Goal: Transaction & Acquisition: Purchase product/service

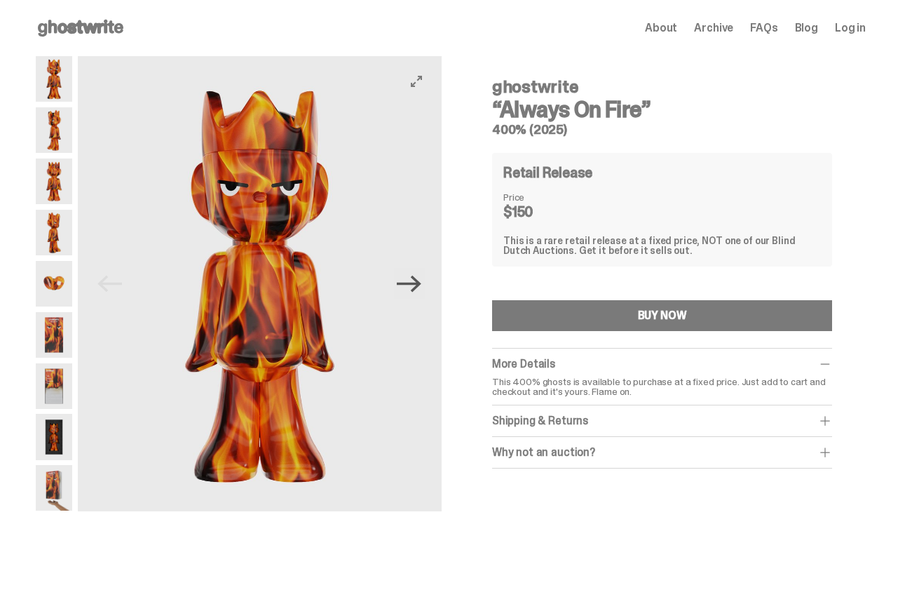
click at [421, 283] on icon "Next" at bounding box center [409, 283] width 25 height 17
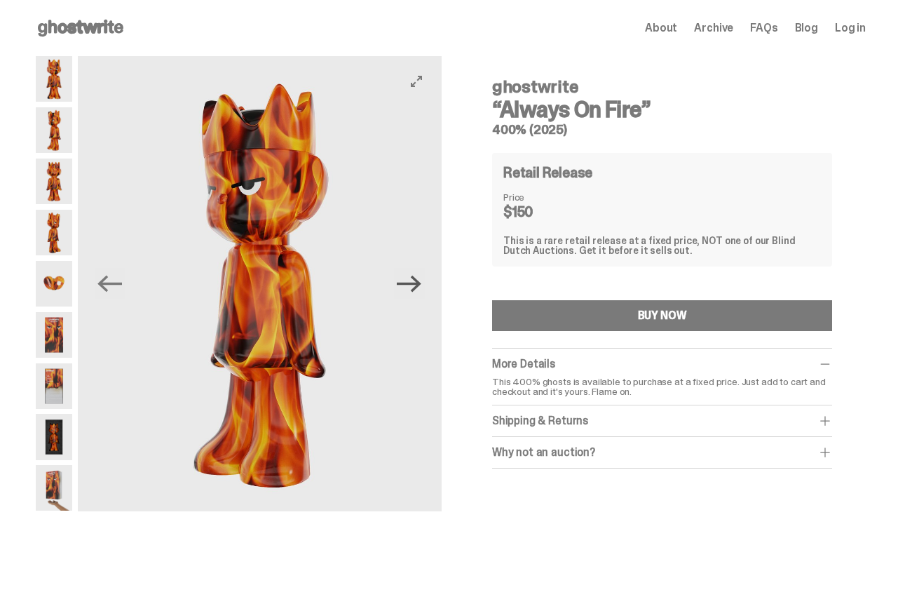
click at [421, 283] on icon "Next" at bounding box center [409, 283] width 25 height 17
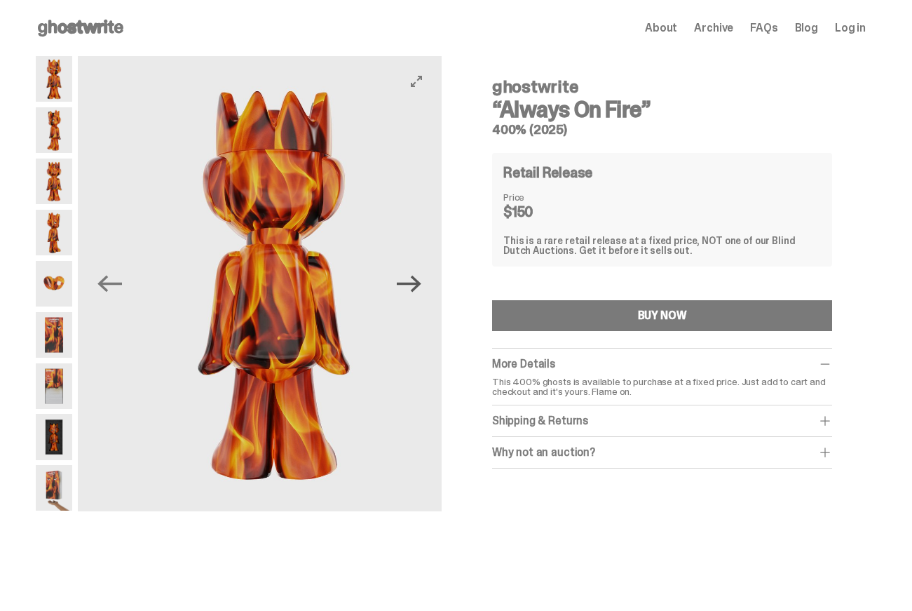
click at [421, 283] on icon "Next" at bounding box center [409, 283] width 25 height 17
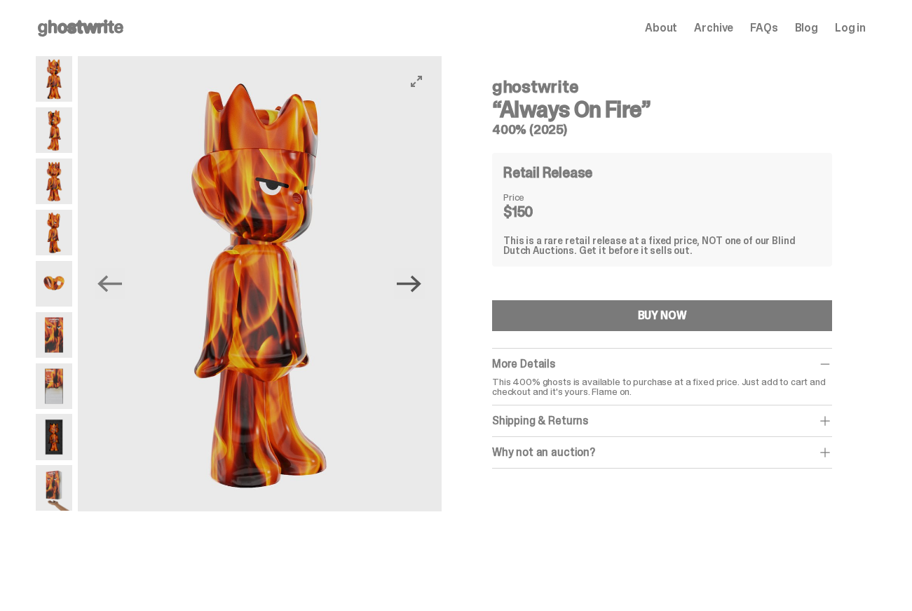
click at [421, 283] on icon "Next" at bounding box center [409, 283] width 25 height 17
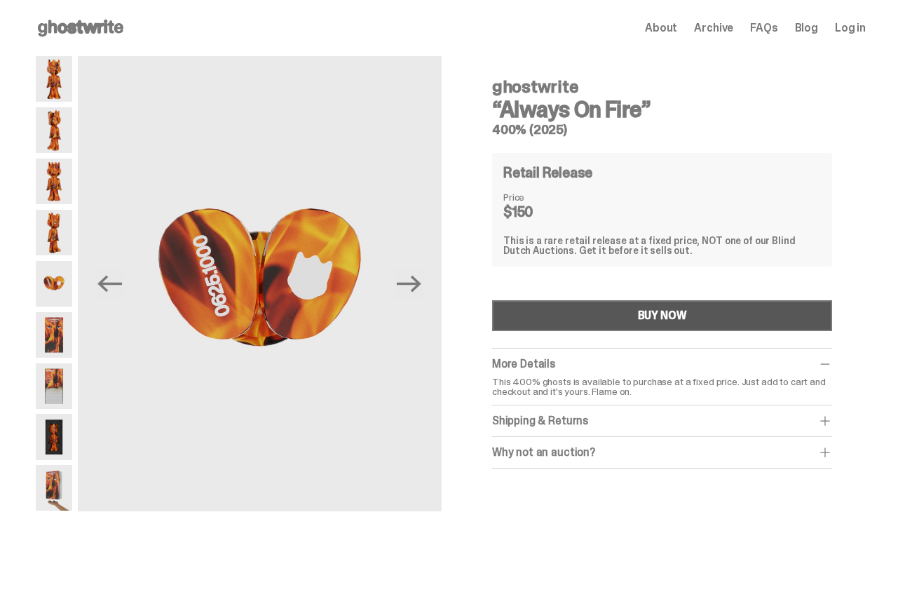
click at [660, 312] on div "BUY NOW" at bounding box center [662, 315] width 49 height 11
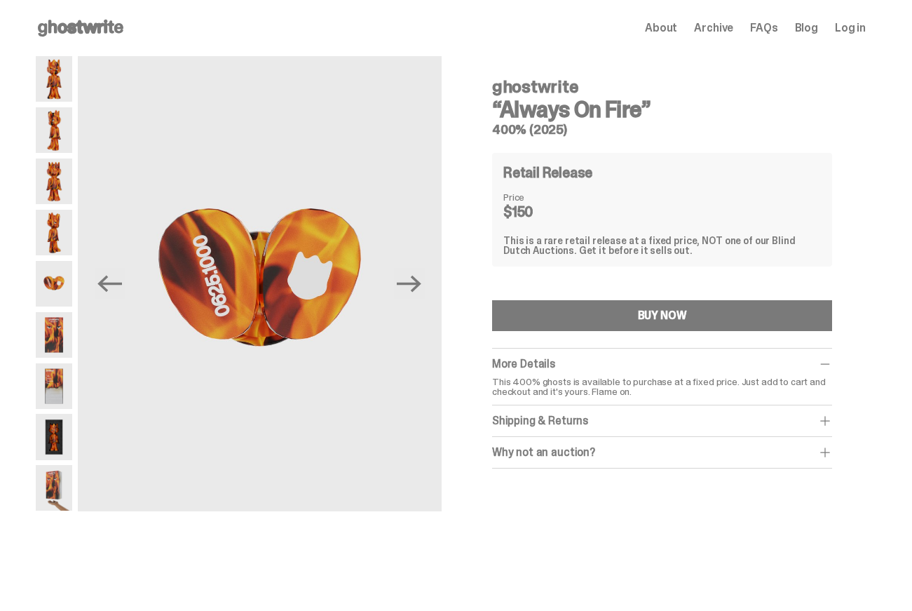
click at [667, 503] on div "ghostwrite “Always On Fire” 400% (2025) Retail Release Price $150 This is a rar…" at bounding box center [661, 292] width 407 height 473
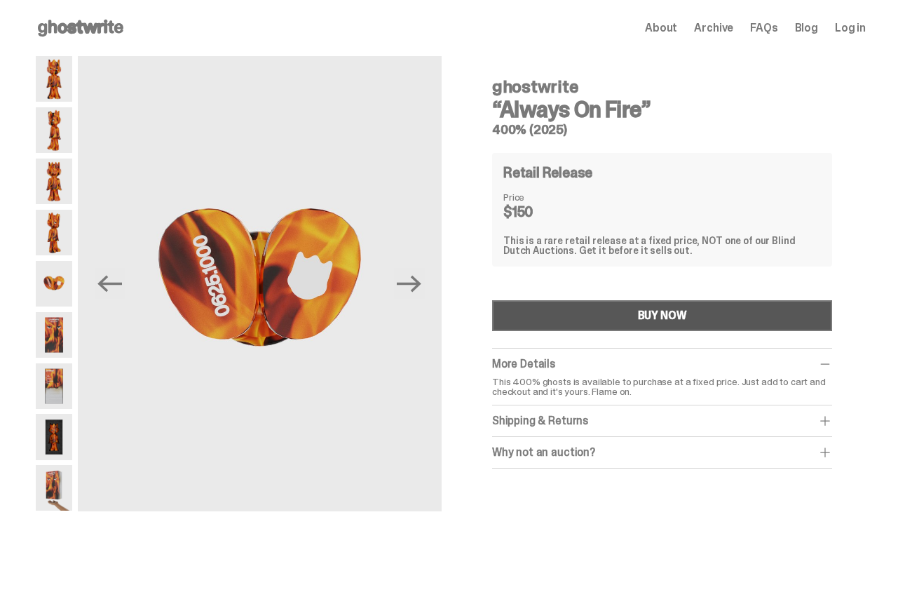
click at [640, 316] on button "BUY NOW" at bounding box center [662, 315] width 340 height 31
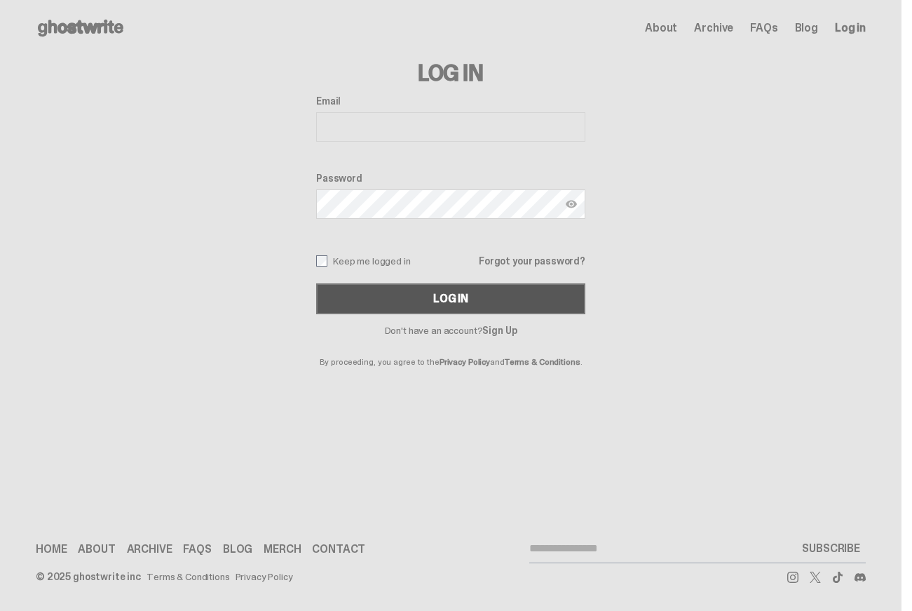
type input "**********"
click at [441, 306] on button "Log In" at bounding box center [450, 298] width 269 height 31
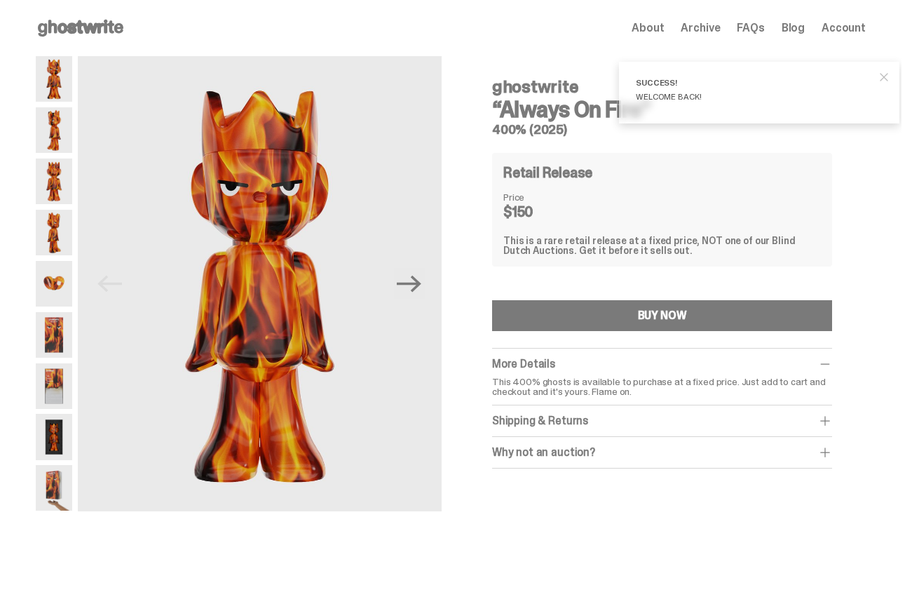
click at [887, 79] on span "close" at bounding box center [884, 77] width 14 height 14
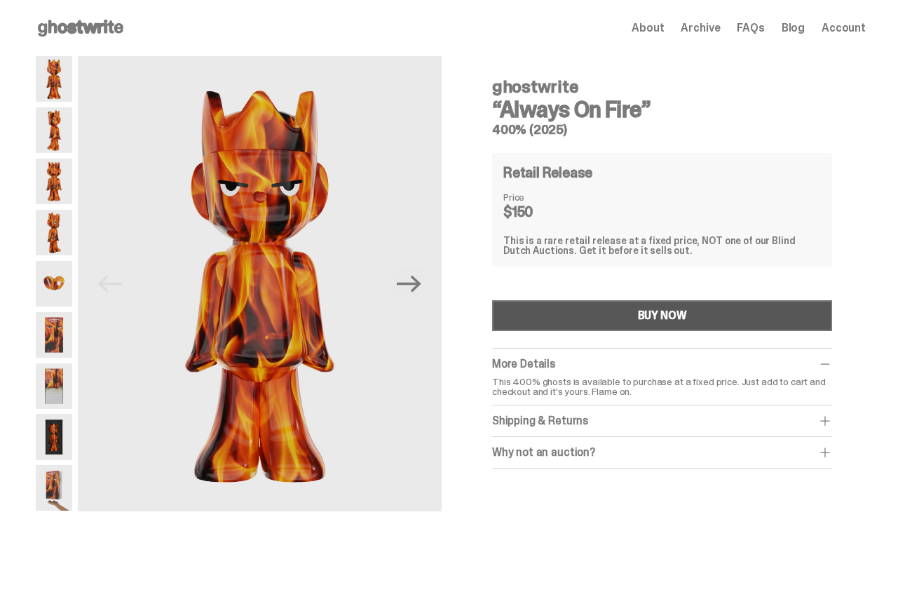
click at [643, 321] on div "BUY NOW" at bounding box center [662, 315] width 49 height 11
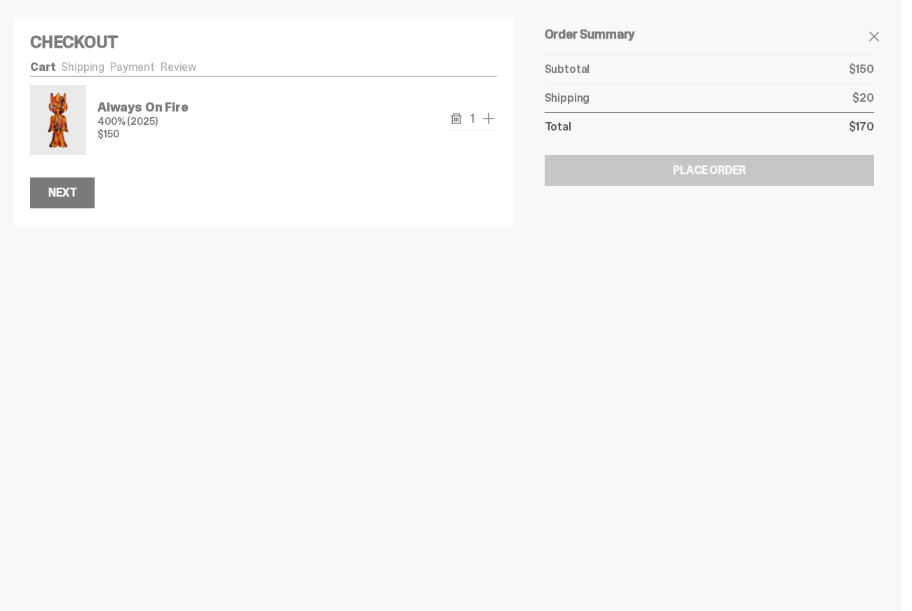
click at [490, 123] on span "add one" at bounding box center [488, 118] width 17 height 17
click at [72, 196] on div "Next" at bounding box center [62, 192] width 28 height 11
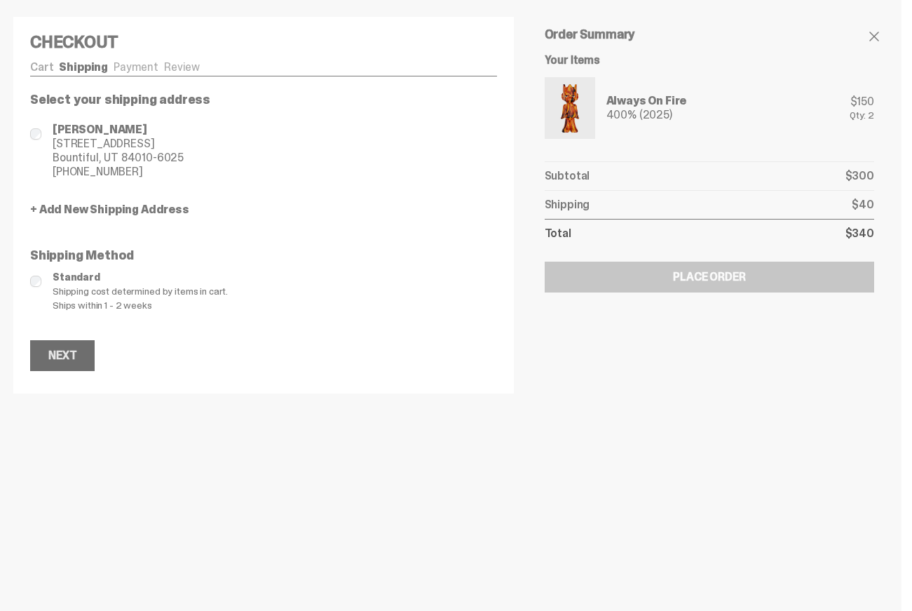
click at [66, 344] on button "Next" at bounding box center [62, 355] width 64 height 31
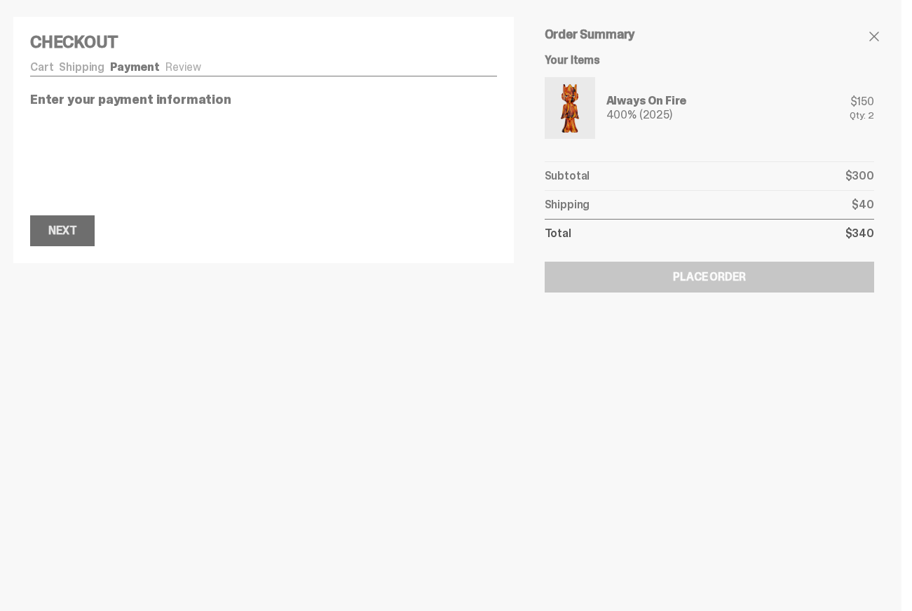
click at [67, 234] on div "Next" at bounding box center [62, 230] width 28 height 11
click at [61, 231] on div "Next" at bounding box center [62, 230] width 28 height 11
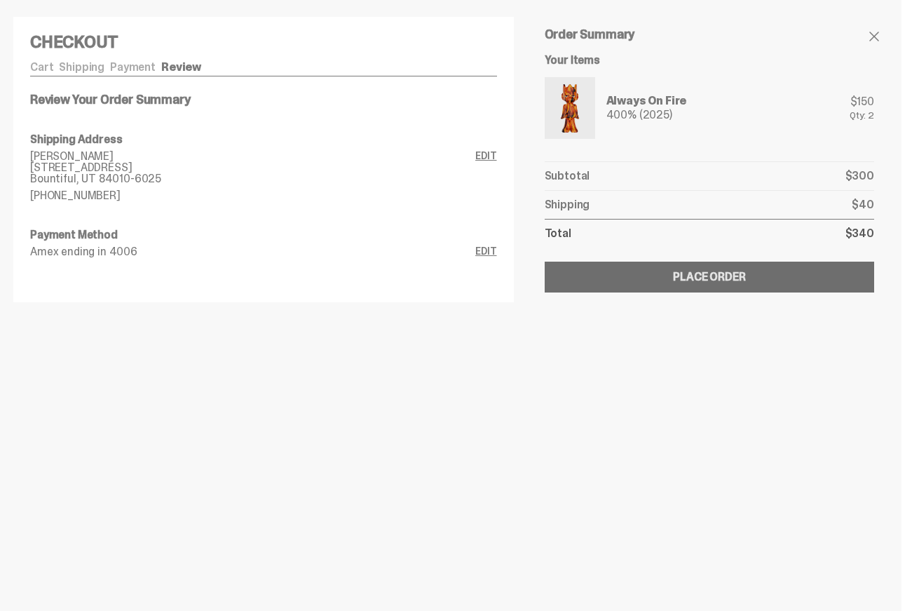
click at [770, 276] on button "Submitting Order Place Order" at bounding box center [710, 276] width 330 height 31
